Goal: Task Accomplishment & Management: Use online tool/utility

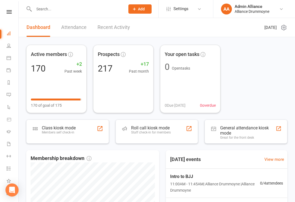
click at [59, 139] on div "Class kiosk mode Members self check-in" at bounding box center [59, 132] width 34 height 14
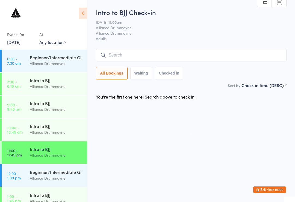
click at [50, 173] on div "Beginner/Intermediate Gi" at bounding box center [56, 172] width 53 height 6
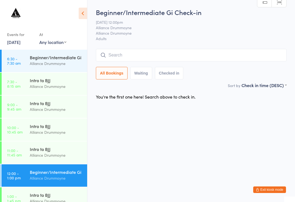
click at [211, 59] on input "search" at bounding box center [191, 55] width 191 height 13
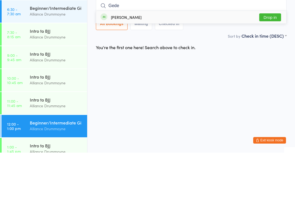
type input "Gede"
click at [274, 63] on button "Drop in" at bounding box center [270, 67] width 22 height 8
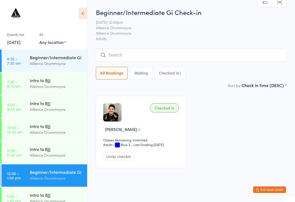
click at [145, 60] on input "search" at bounding box center [191, 55] width 191 height 13
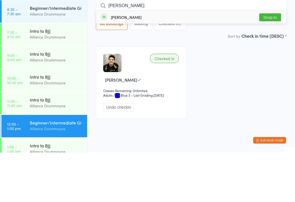
type input "Sam"
click at [275, 63] on button "Drop in" at bounding box center [270, 67] width 22 height 8
